Goal: Information Seeking & Learning: Learn about a topic

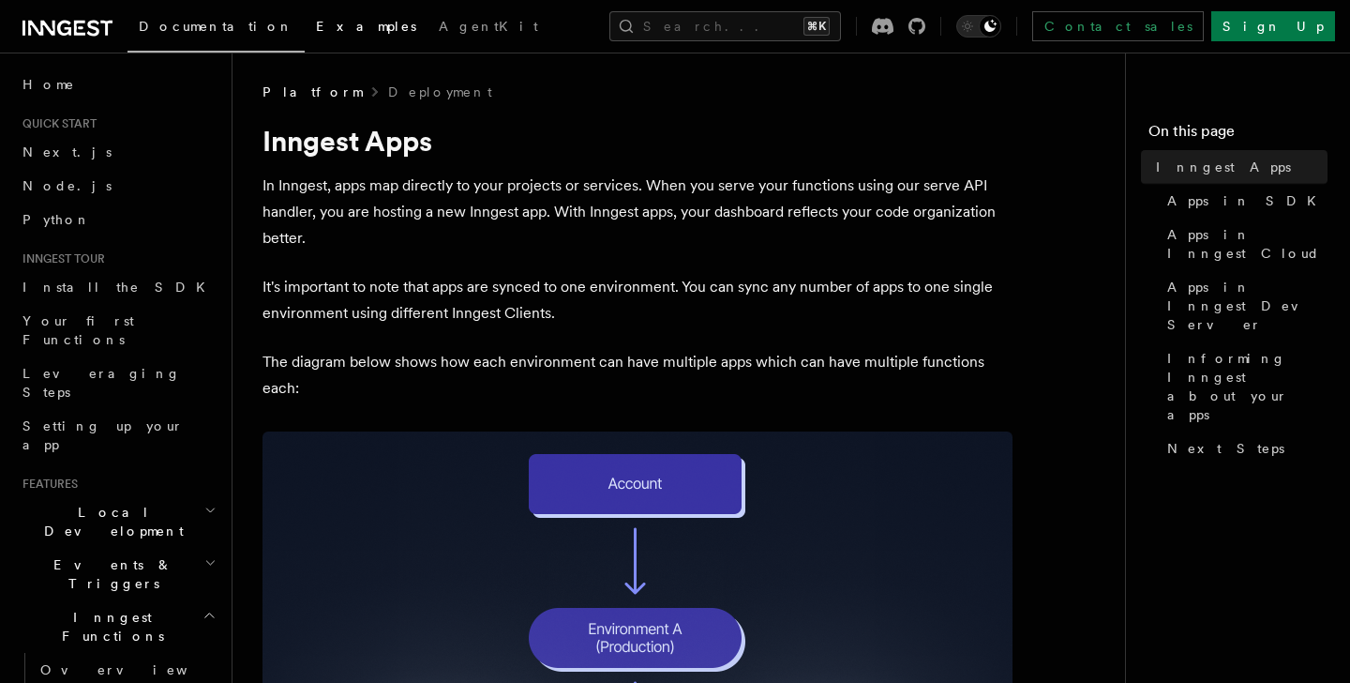
click at [316, 20] on span "Examples" at bounding box center [366, 26] width 100 height 15
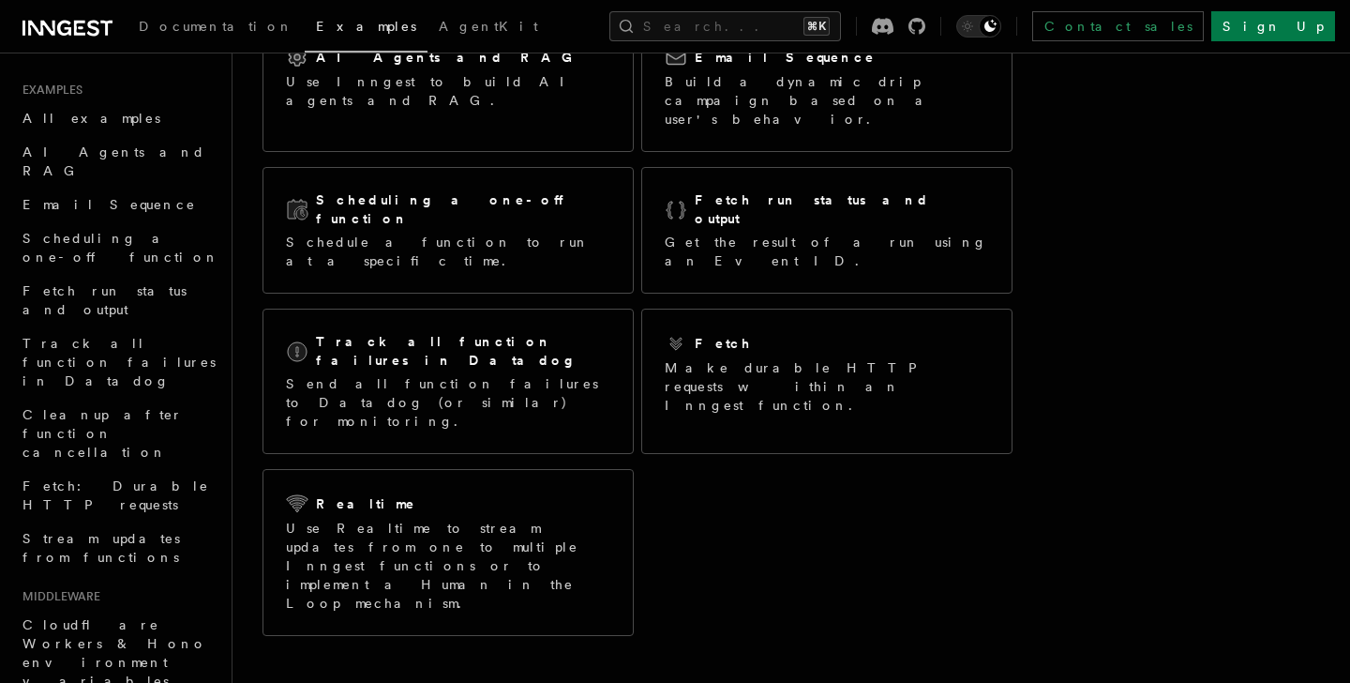
scroll to position [188, 0]
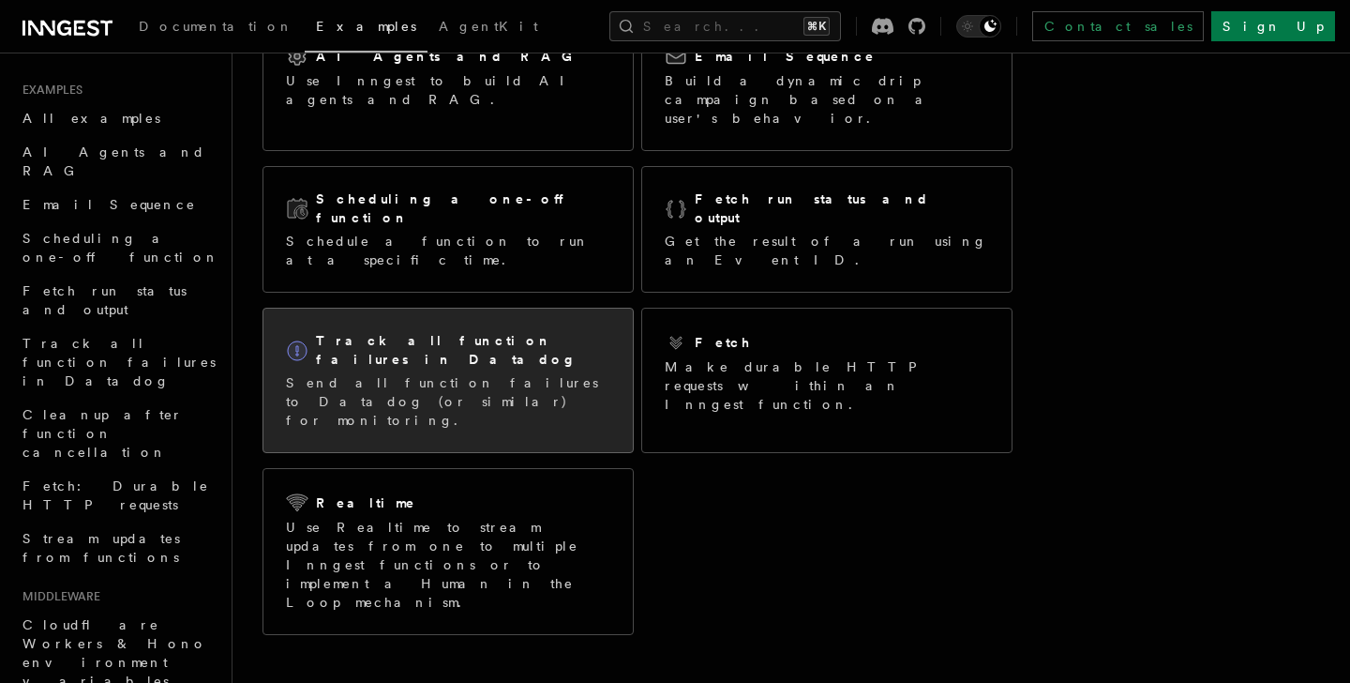
click at [516, 308] on div "Track all function failures in Datadog Send all function failures to Datadog (o…" at bounding box center [447, 379] width 369 height 143
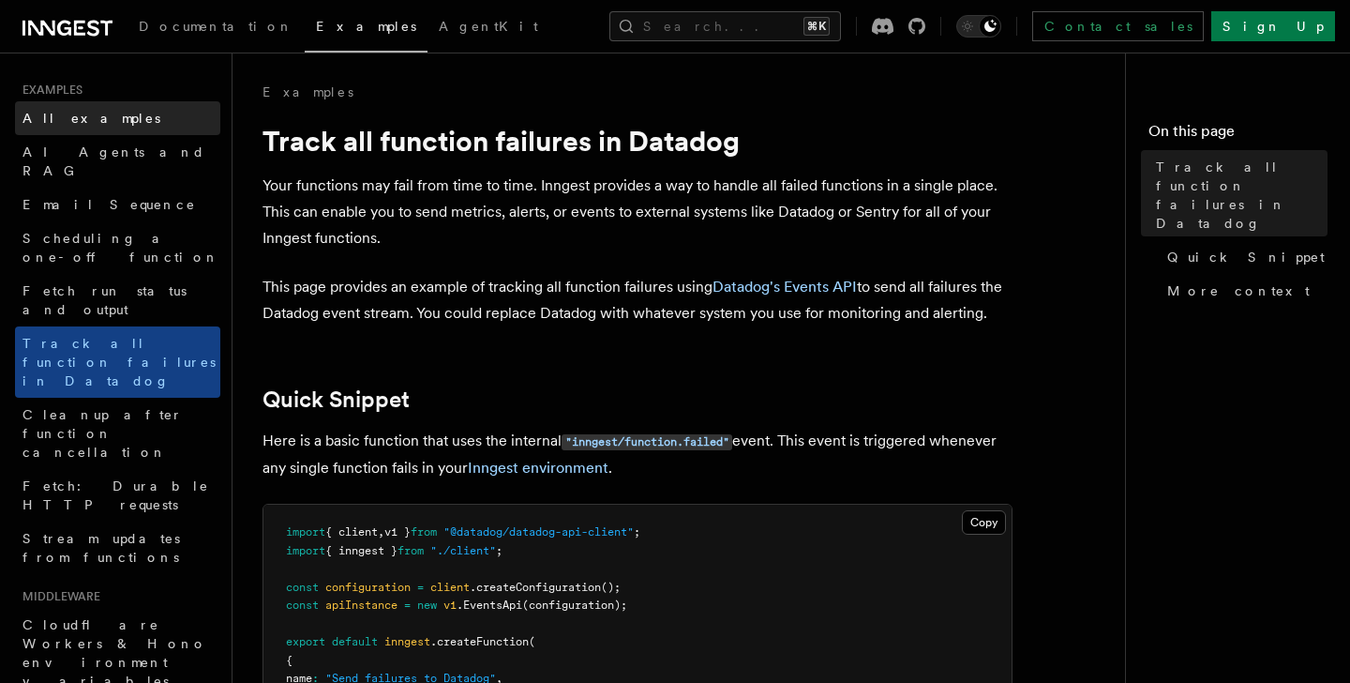
click at [62, 118] on span "All examples" at bounding box center [92, 118] width 138 height 15
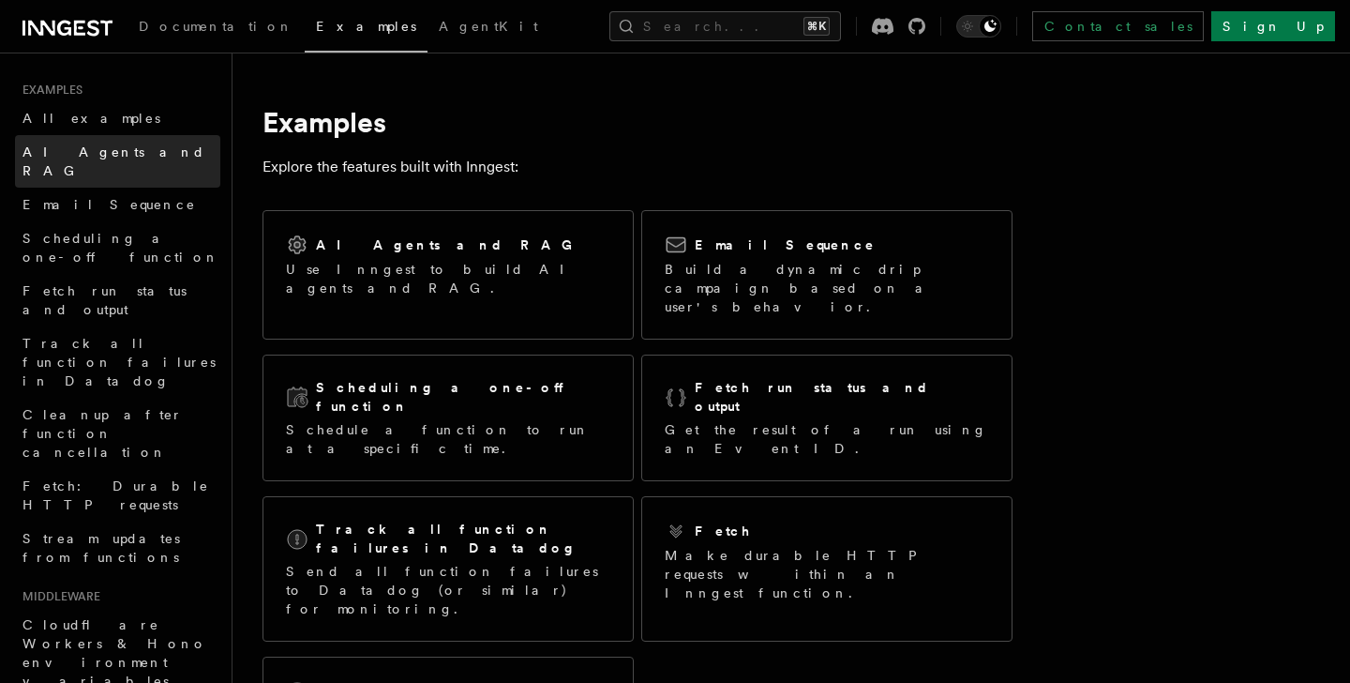
click at [72, 146] on span "AI Agents and RAG" at bounding box center [114, 161] width 183 height 34
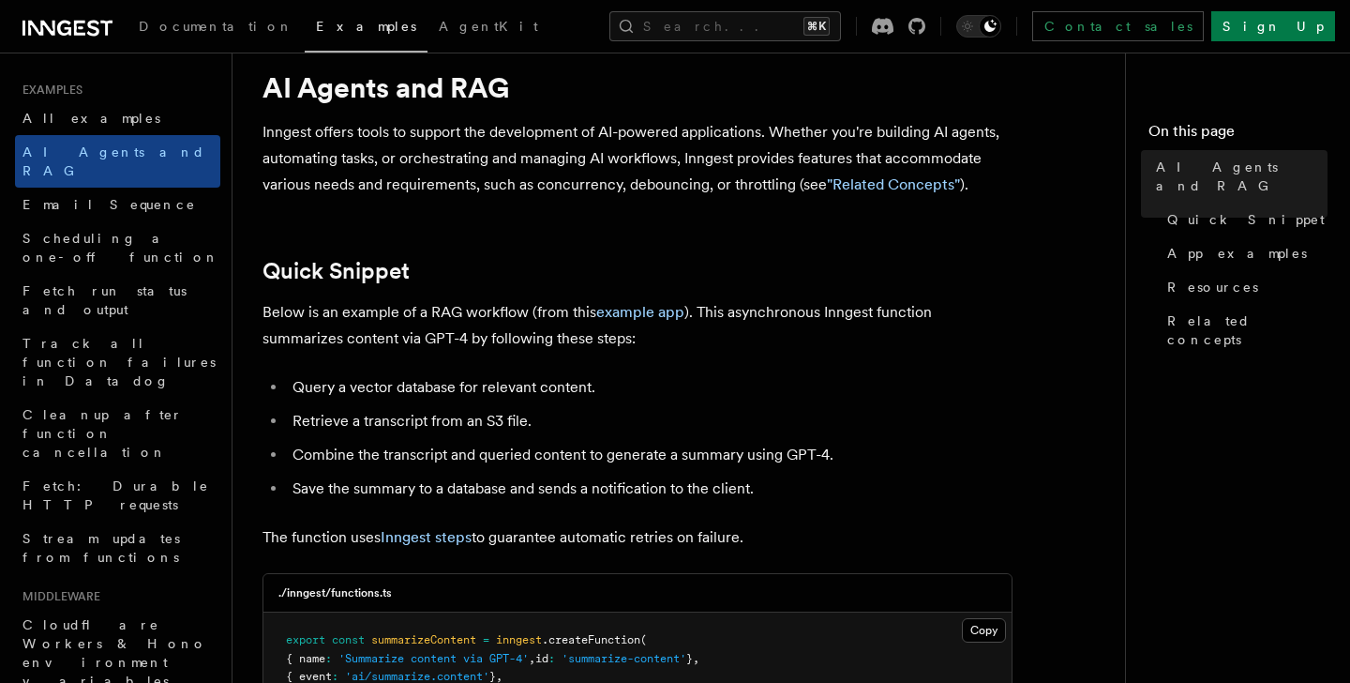
scroll to position [55, 0]
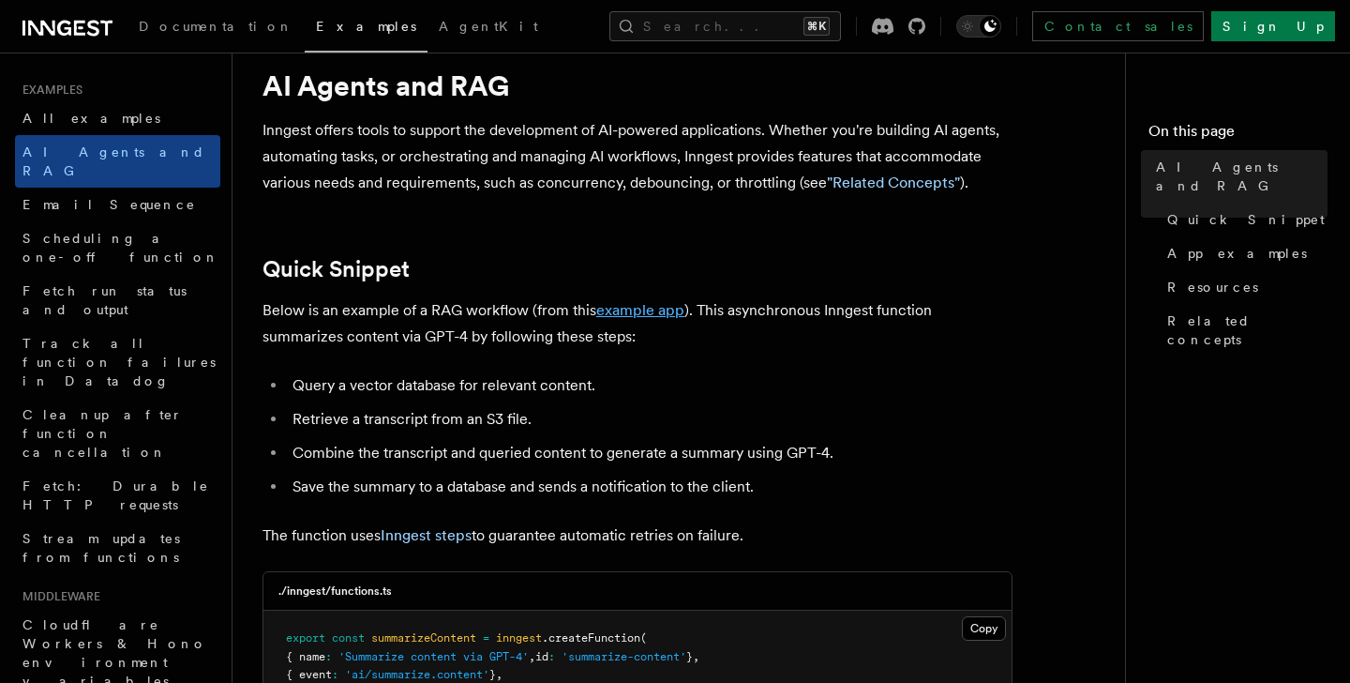
click at [632, 309] on link "example app" at bounding box center [640, 310] width 88 height 18
